Goal: Task Accomplishment & Management: Manage account settings

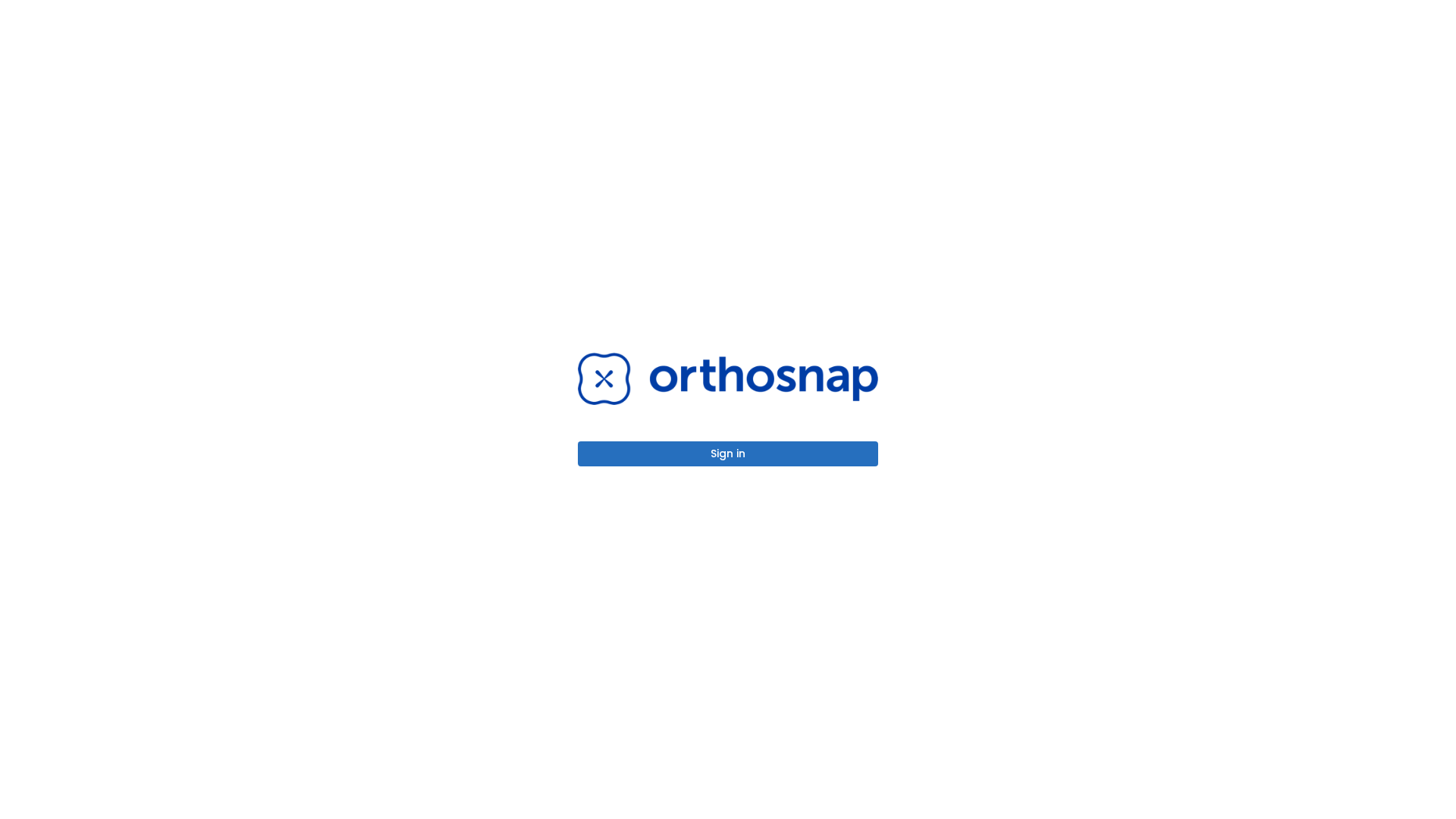
click at [728, 453] on button "Sign in" at bounding box center [728, 454] width 301 height 25
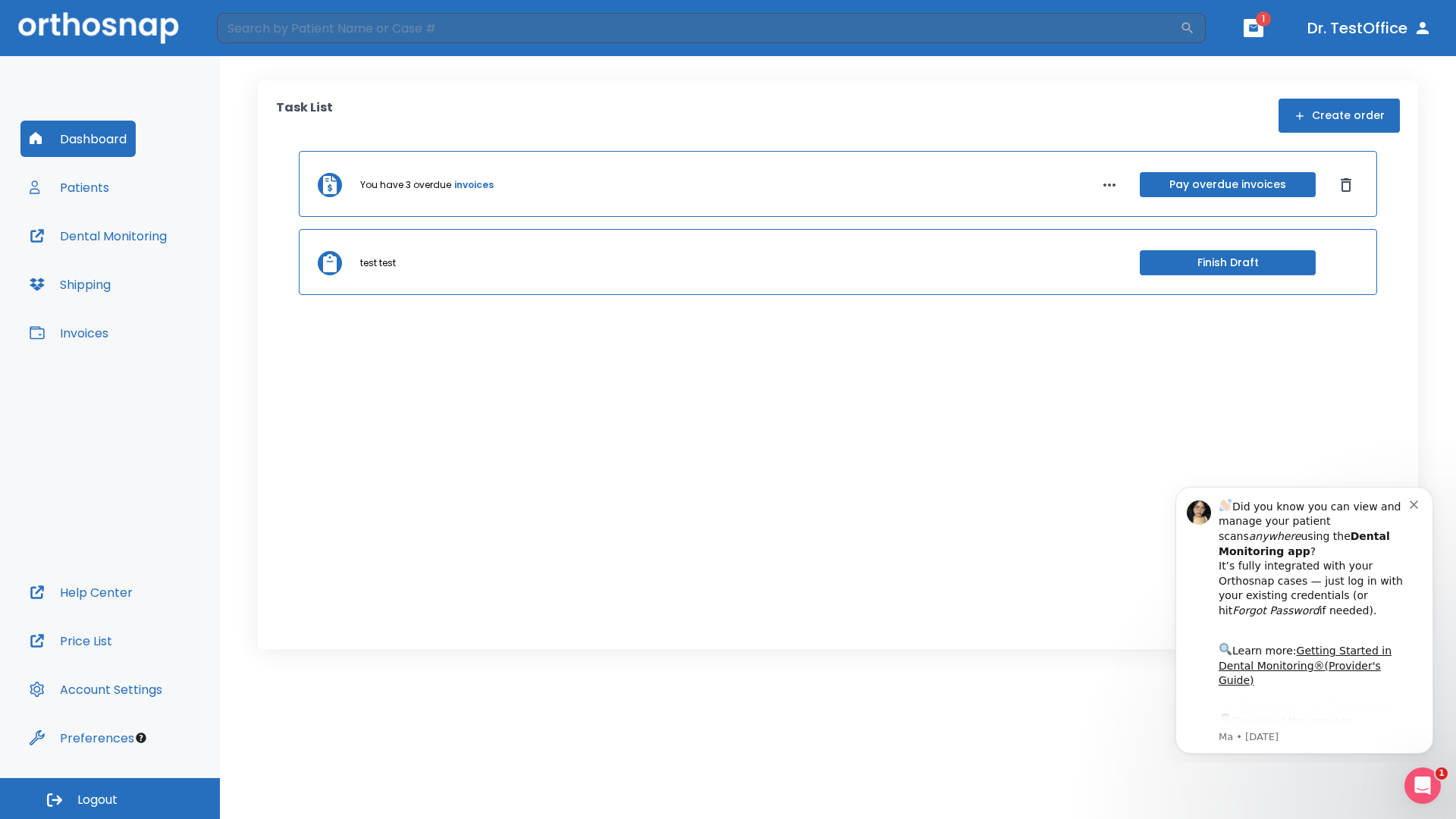
click at [110, 799] on span "Logout" at bounding box center [98, 799] width 40 height 16
